Goal: Task Accomplishment & Management: Manage account settings

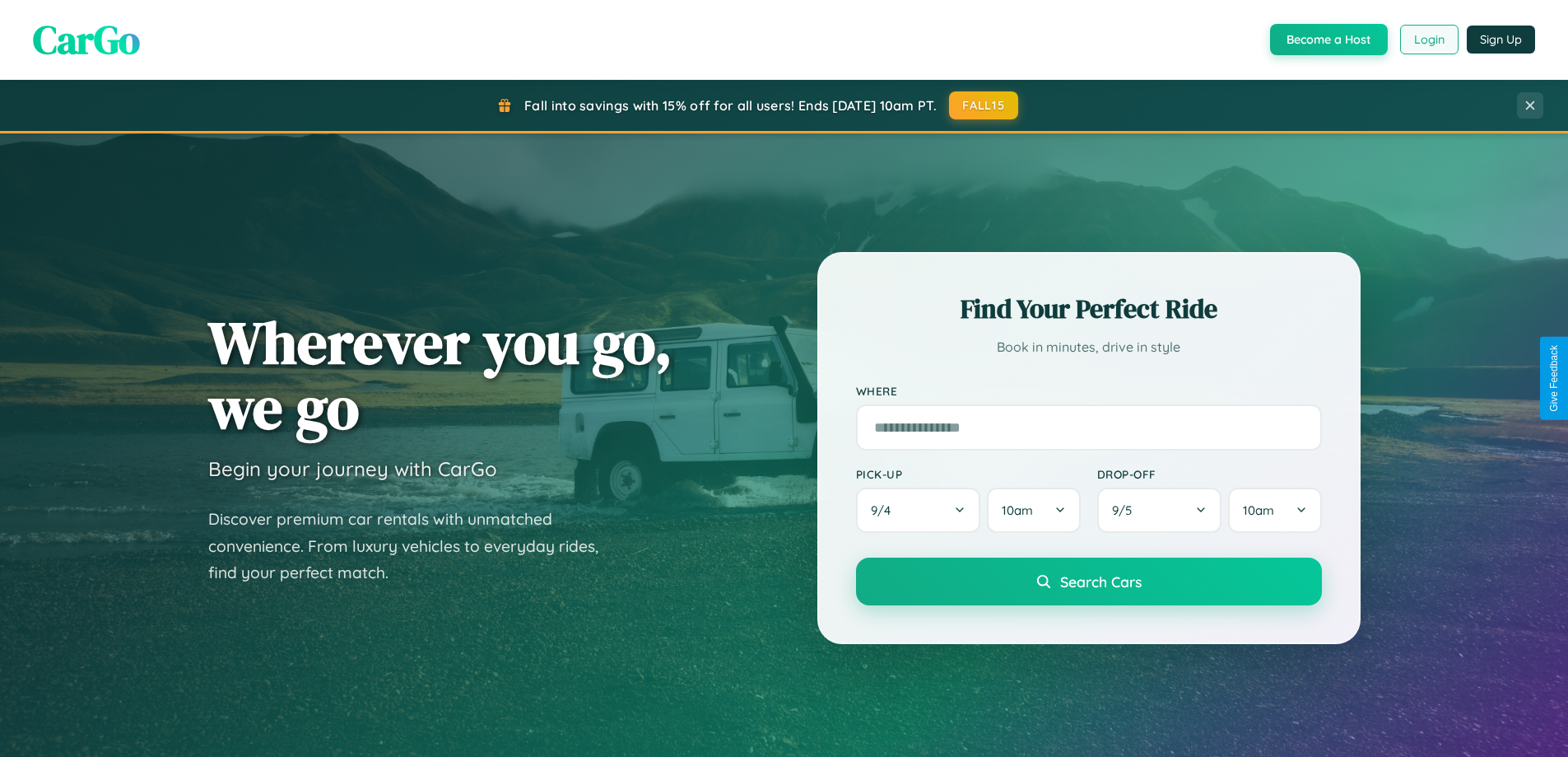
click at [1428, 40] on button "Login" at bounding box center [1429, 40] width 59 height 29
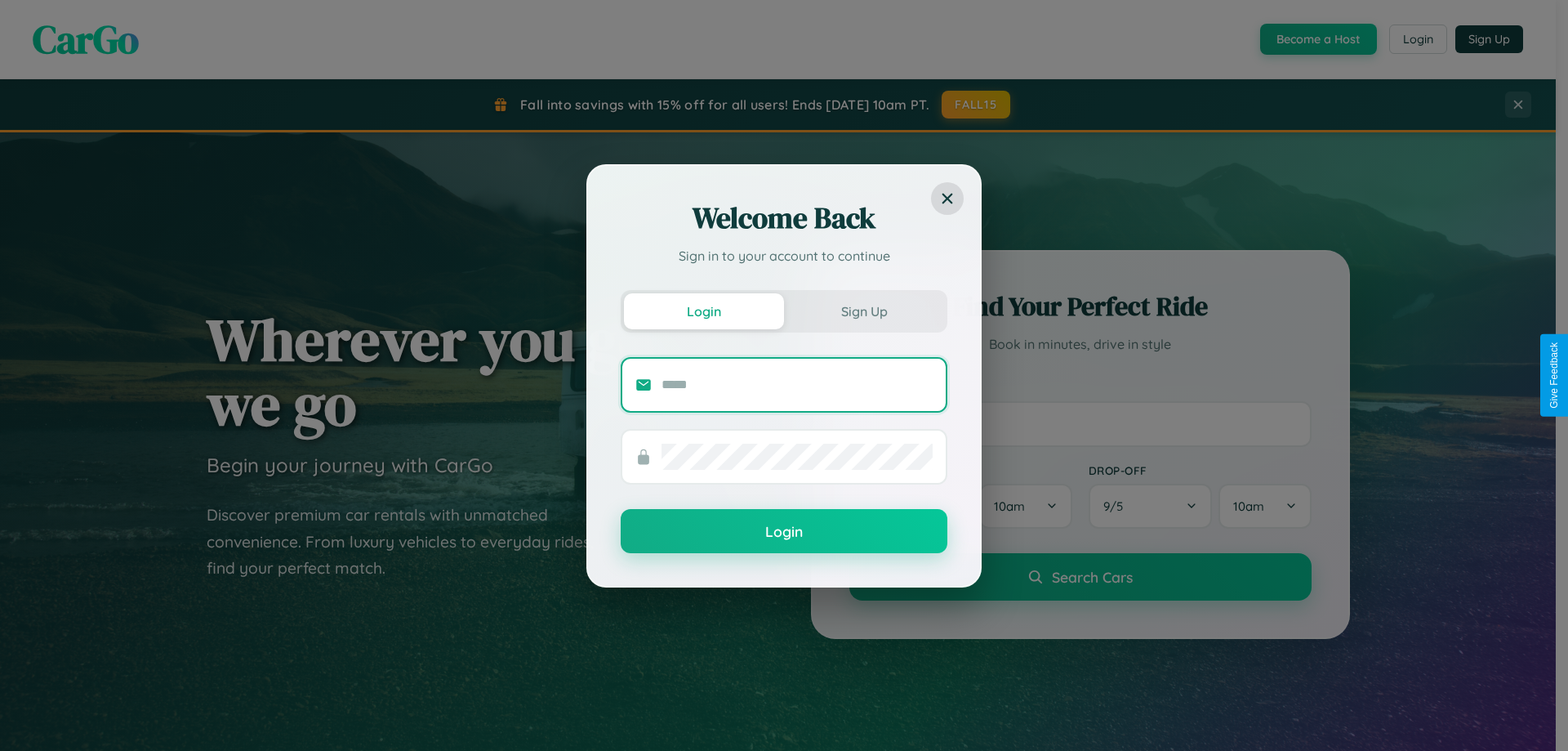
click at [797, 384] on input "text" at bounding box center [797, 384] width 271 height 27
type input "**********"
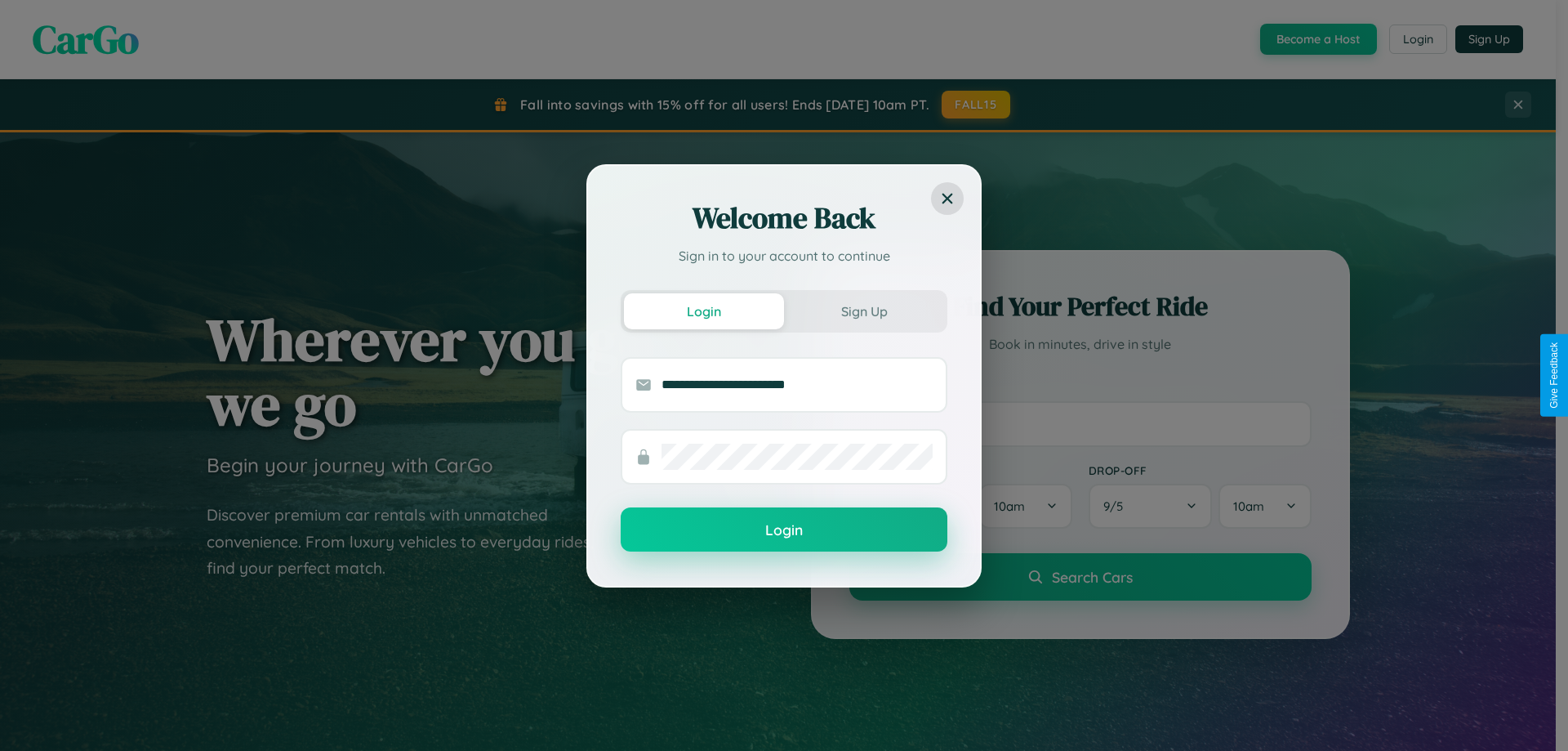
click at [784, 530] on button "Login" at bounding box center [784, 529] width 327 height 44
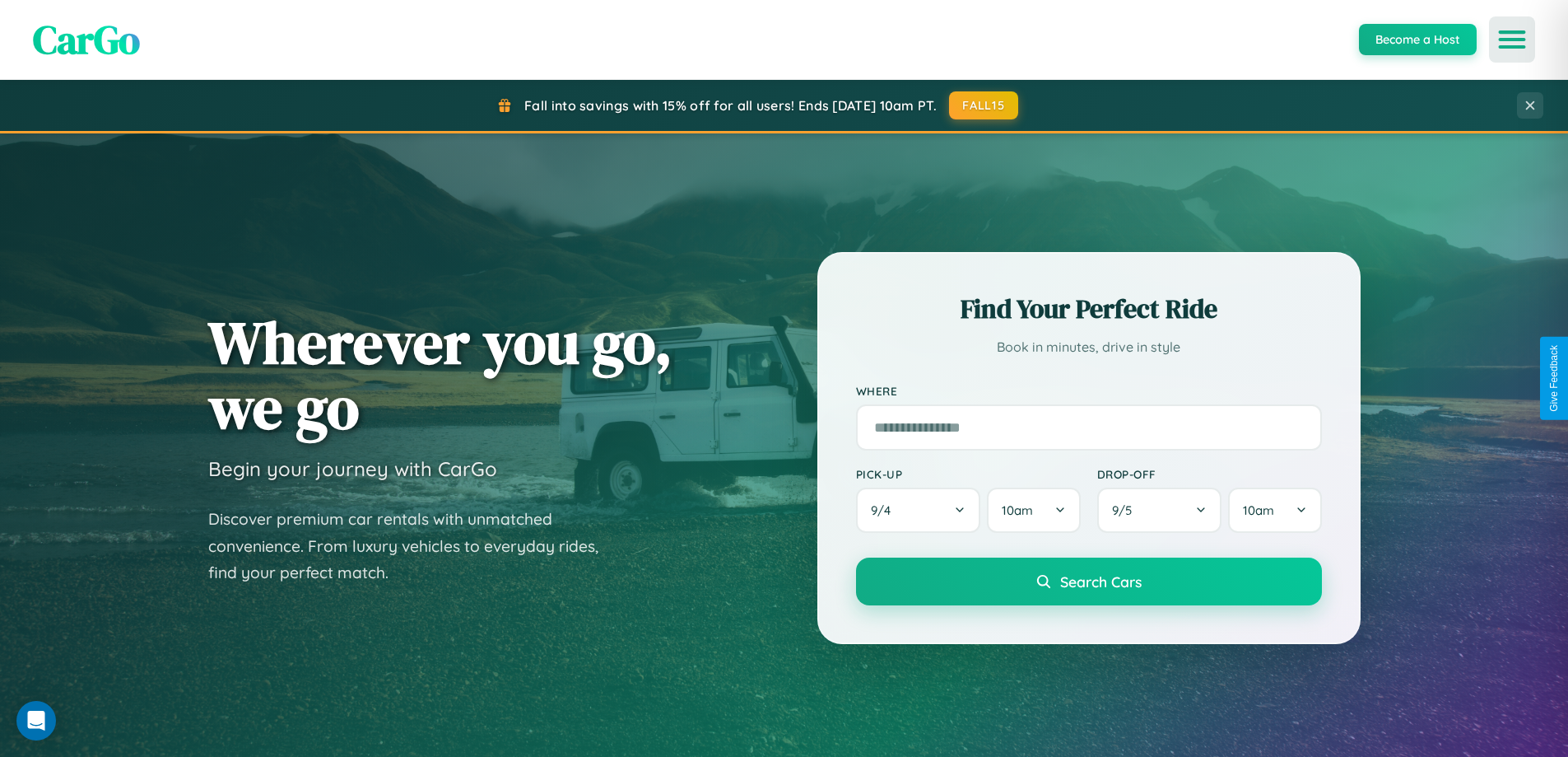
click at [1512, 40] on icon "Open menu" at bounding box center [1513, 39] width 24 height 15
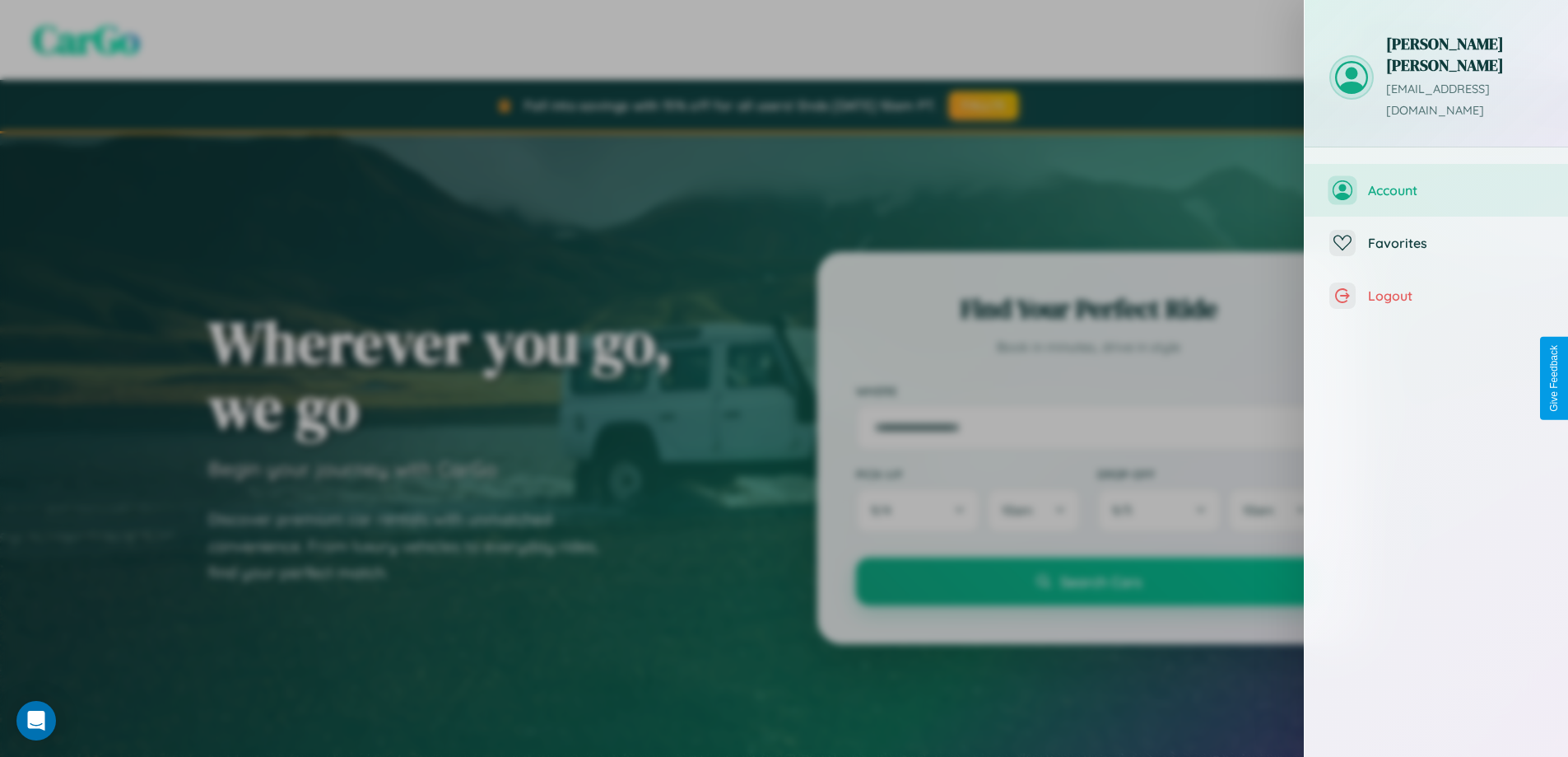
click at [1436, 182] on span "Account" at bounding box center [1455, 190] width 175 height 16
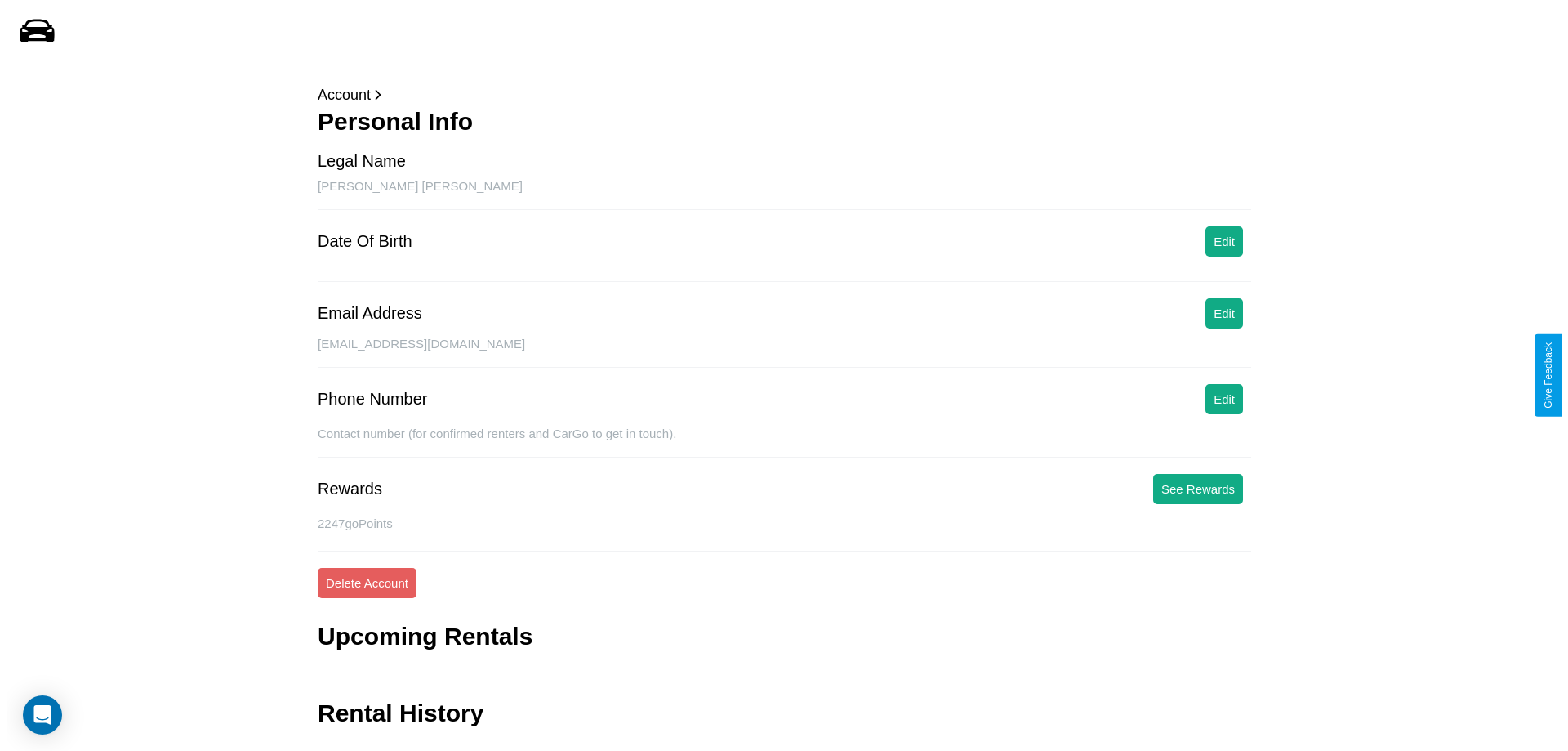
scroll to position [39, 0]
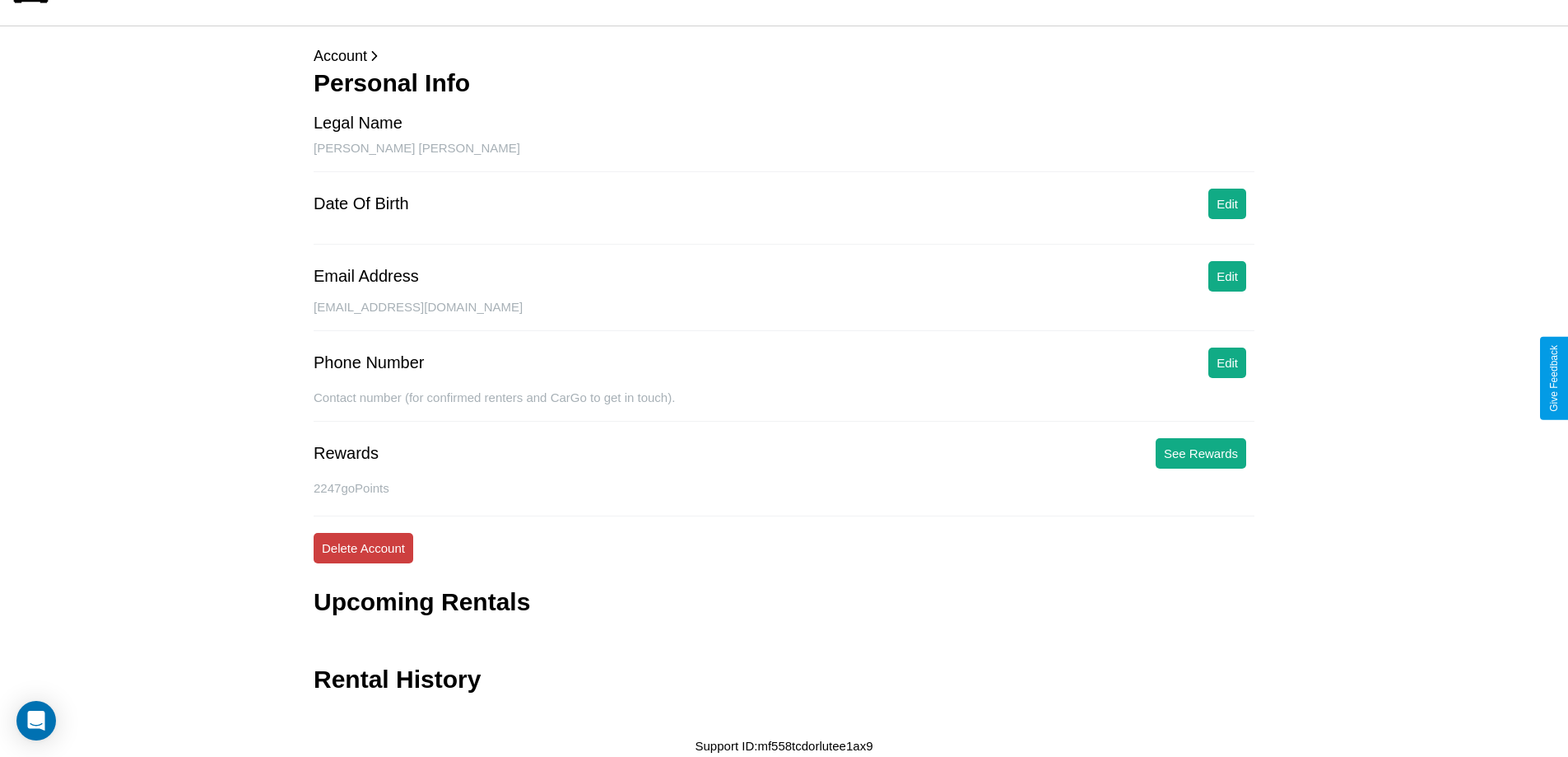
click at [363, 547] on button "Delete Account" at bounding box center [364, 547] width 100 height 30
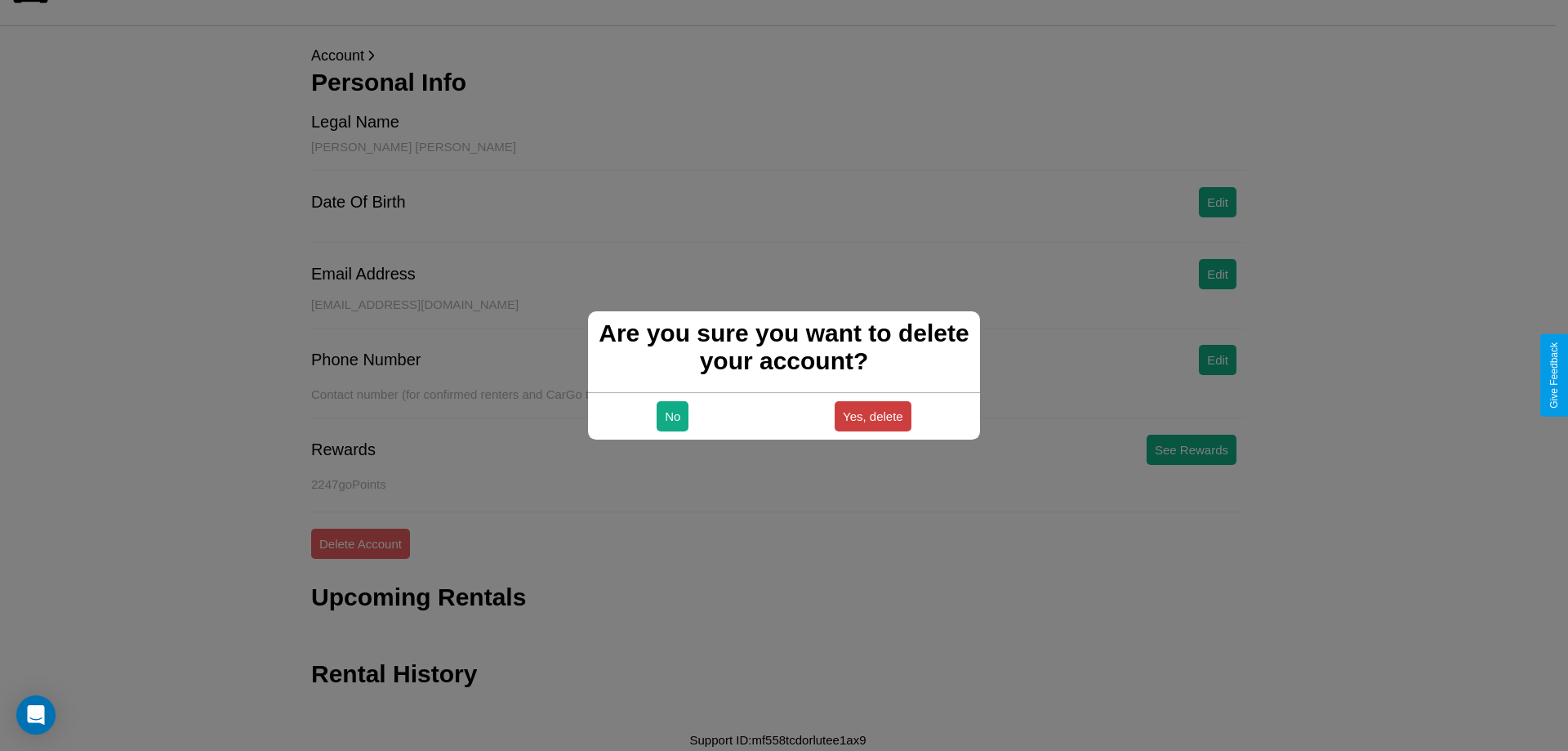
click at [873, 416] on button "Yes, delete" at bounding box center [873, 416] width 77 height 30
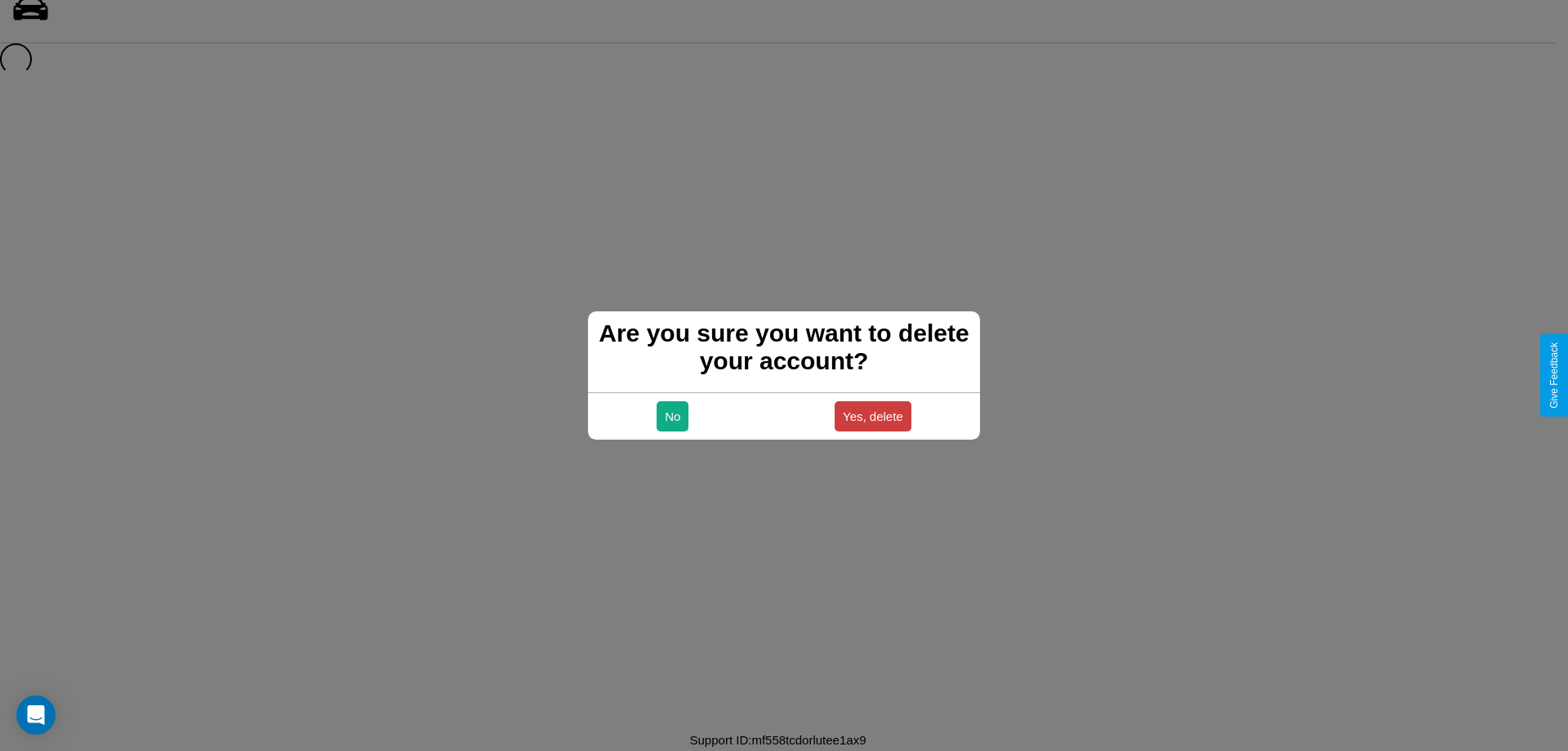
scroll to position [22, 0]
